Goal: Task Accomplishment & Management: Manage account settings

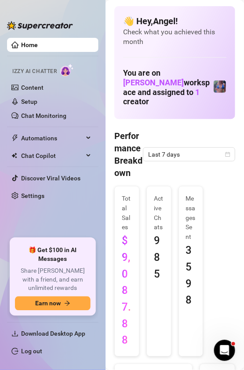
click at [201, 130] on div "Performance Breakdown Last 7 days" at bounding box center [174, 154] width 121 height 49
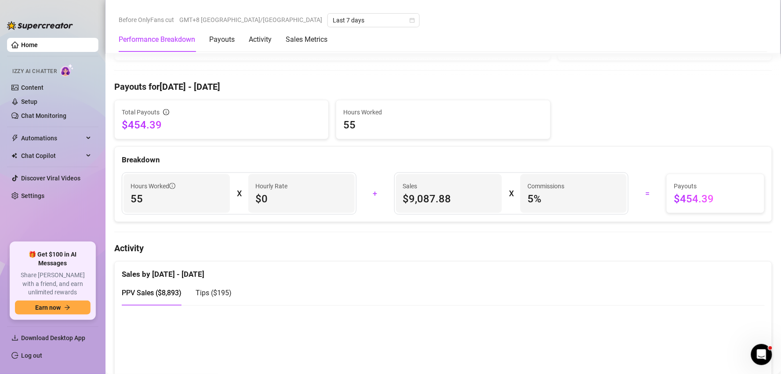
scroll to position [342, 0]
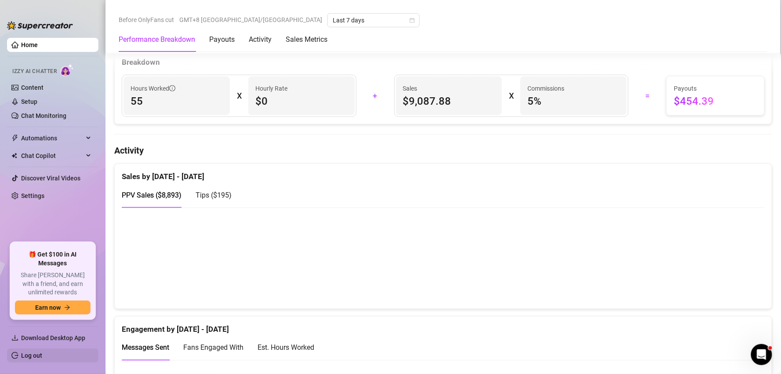
click at [42, 357] on link "Log out" at bounding box center [31, 355] width 21 height 7
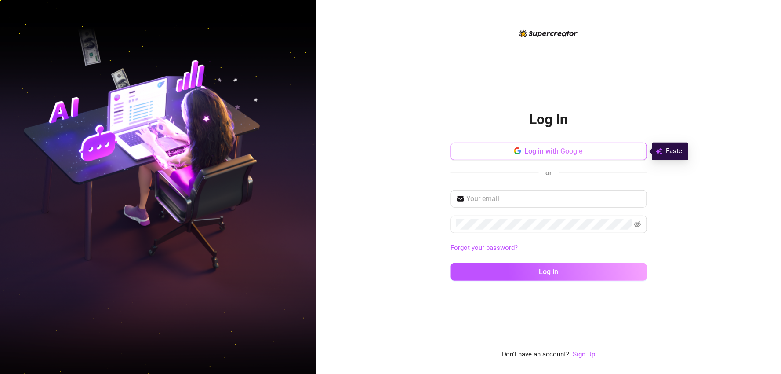
click at [244, 155] on span "Log in with Google" at bounding box center [554, 151] width 58 height 8
